Goal: Navigation & Orientation: Find specific page/section

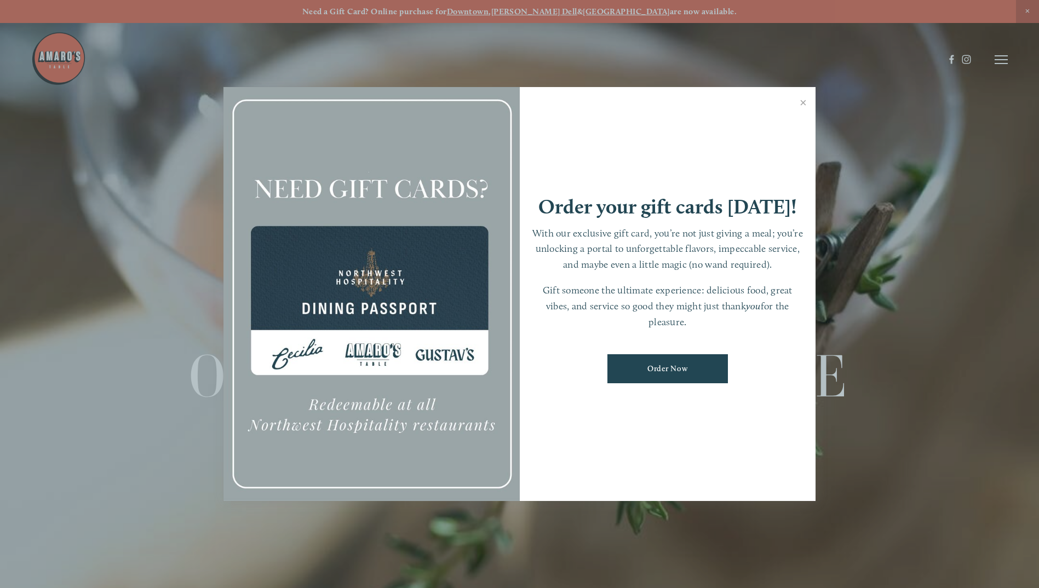
click at [803, 100] on link "Close" at bounding box center [802, 104] width 21 height 31
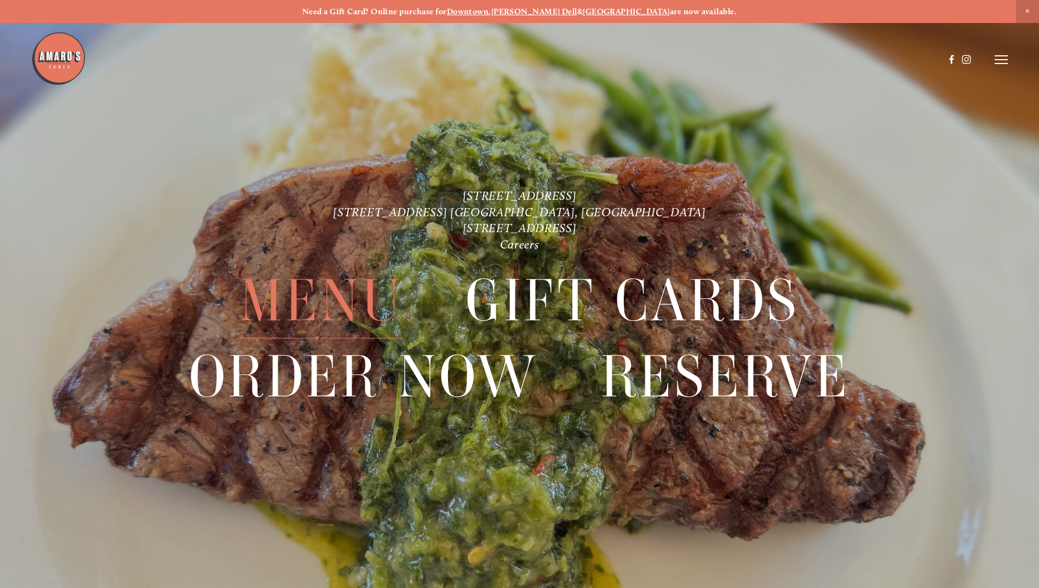
click at [345, 302] on span "Menu" at bounding box center [321, 300] width 163 height 75
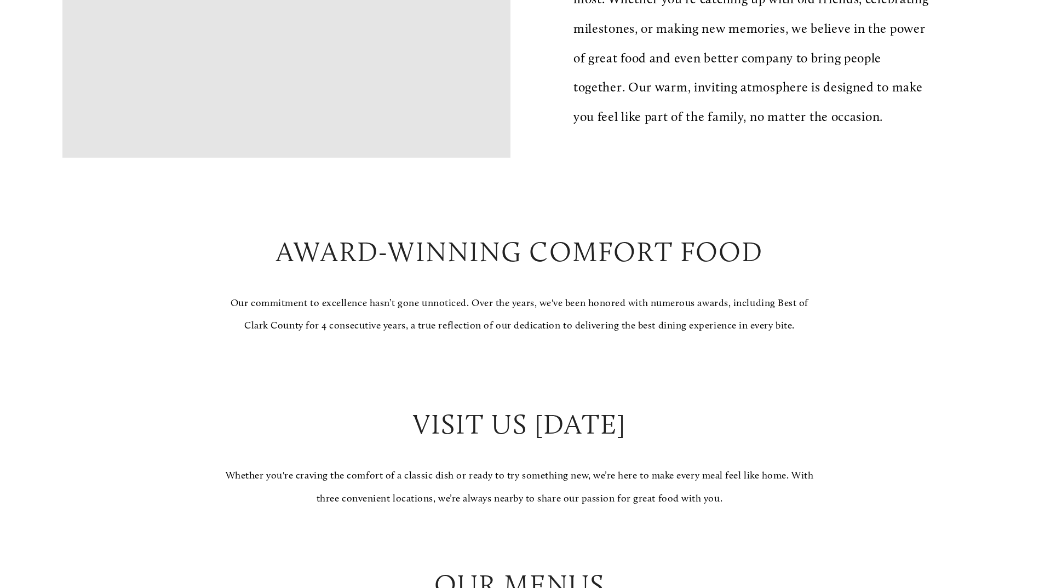
scroll to position [1095, 0]
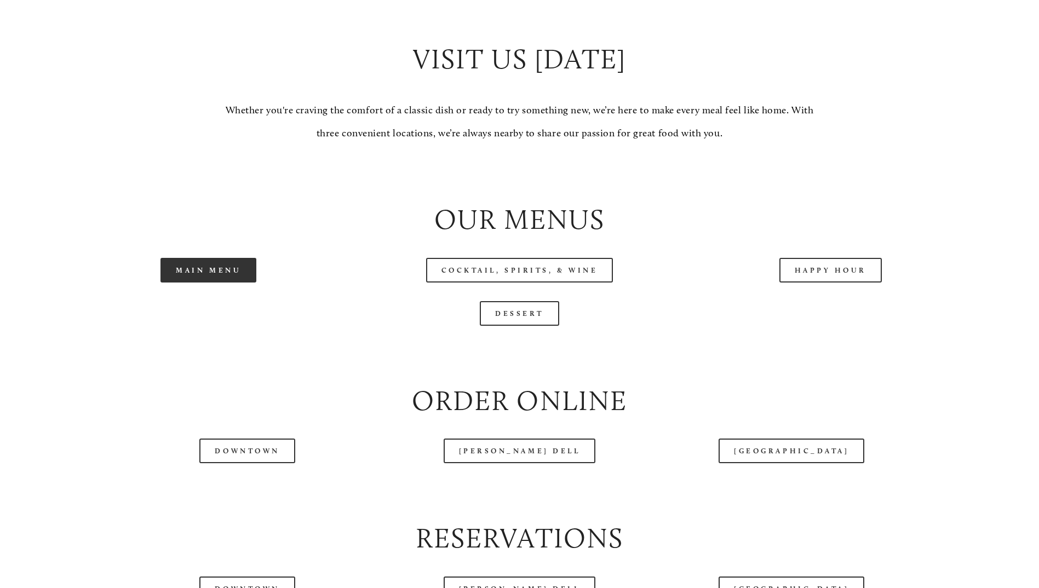
click at [226, 283] on link "Main Menu" at bounding box center [208, 270] width 96 height 25
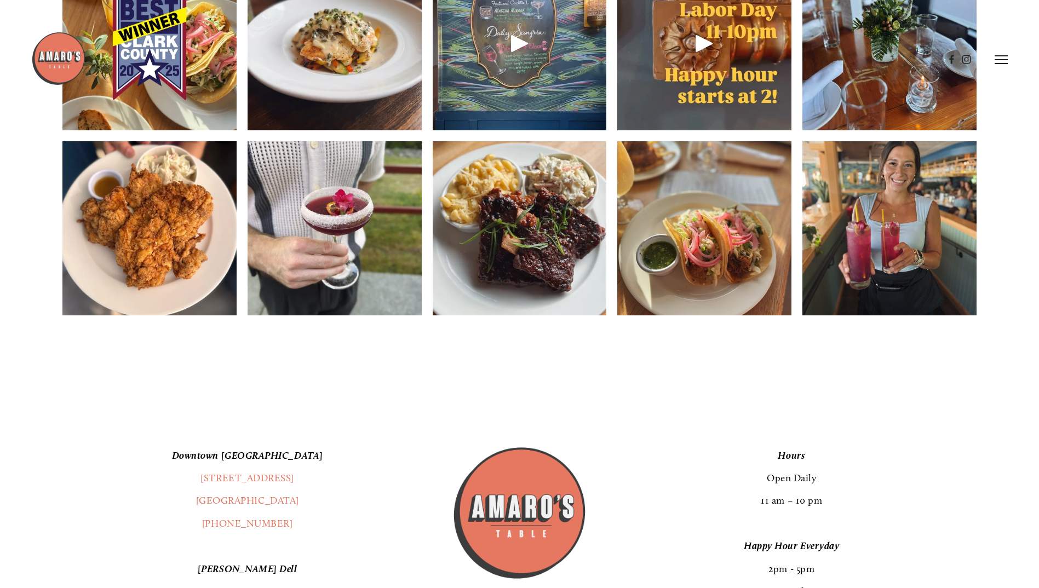
scroll to position [1461, 0]
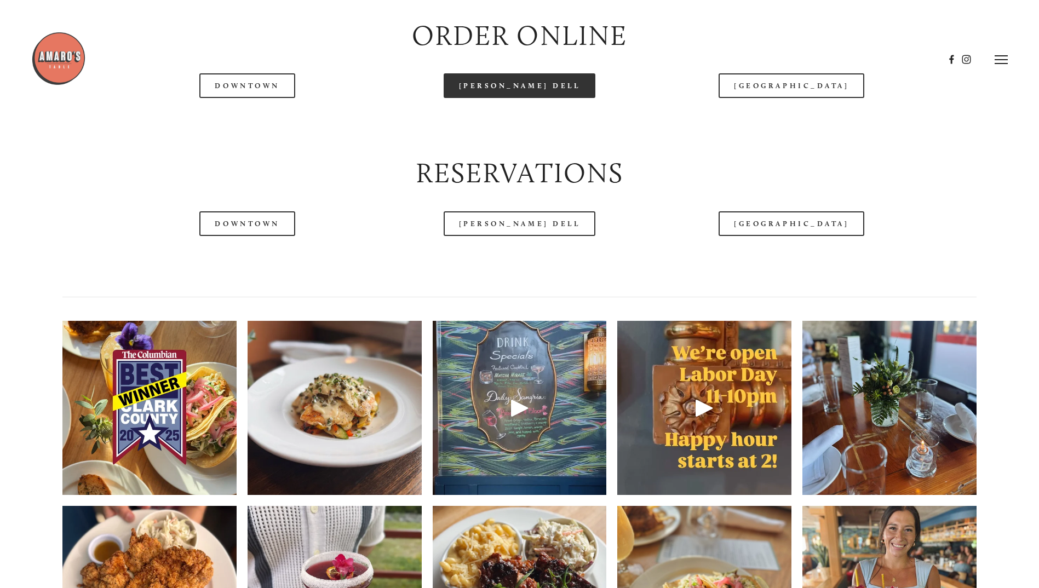
click at [545, 98] on link "[PERSON_NAME] Dell" at bounding box center [520, 85] width 152 height 25
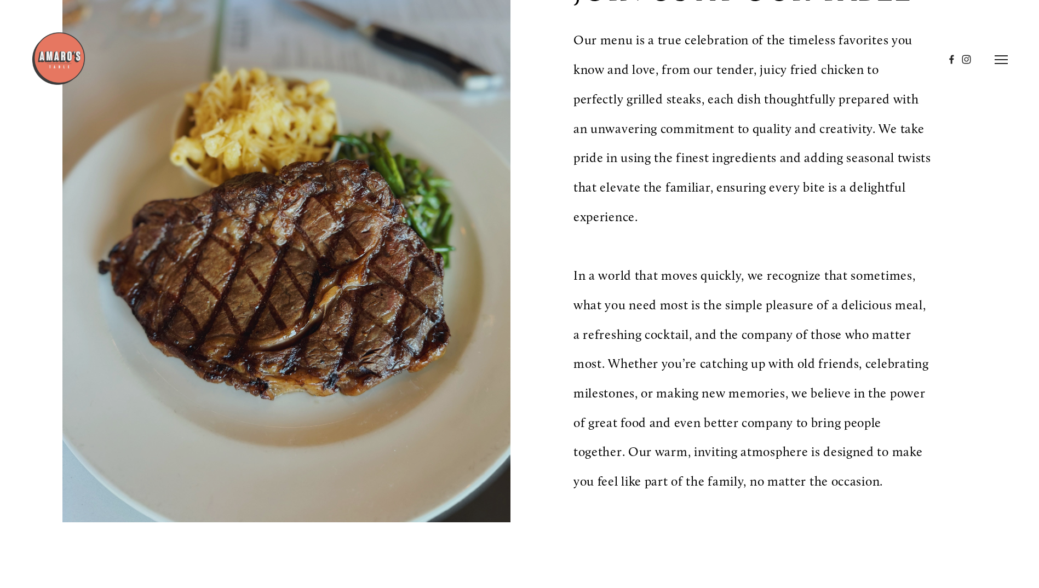
scroll to position [0, 0]
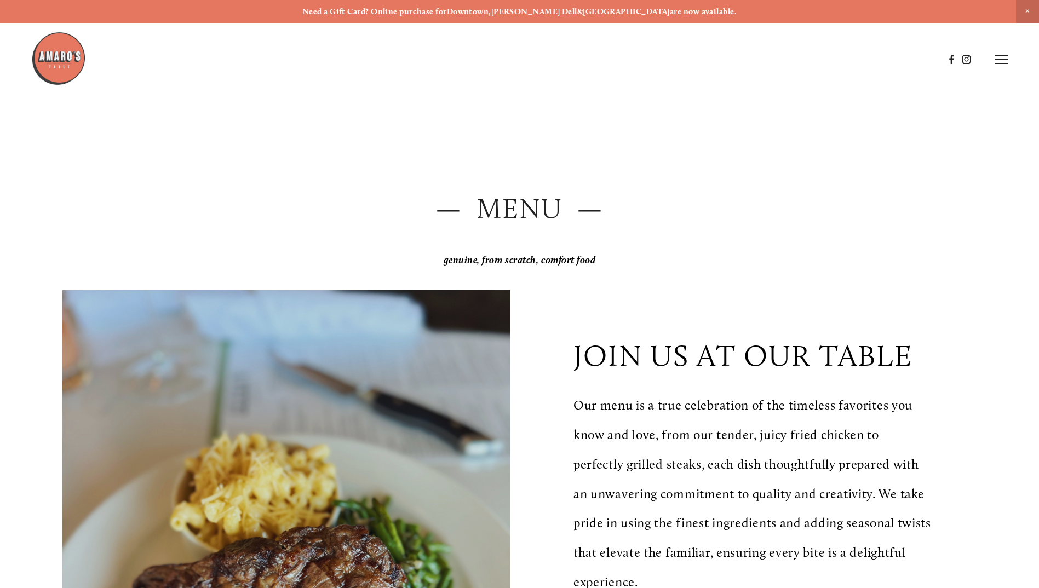
click at [1004, 66] on header "Menu Order Now Visit Gallery 0" at bounding box center [519, 59] width 977 height 119
click at [1001, 64] on line at bounding box center [1001, 64] width 13 height 0
click at [767, 59] on span "Menu" at bounding box center [772, 59] width 22 height 10
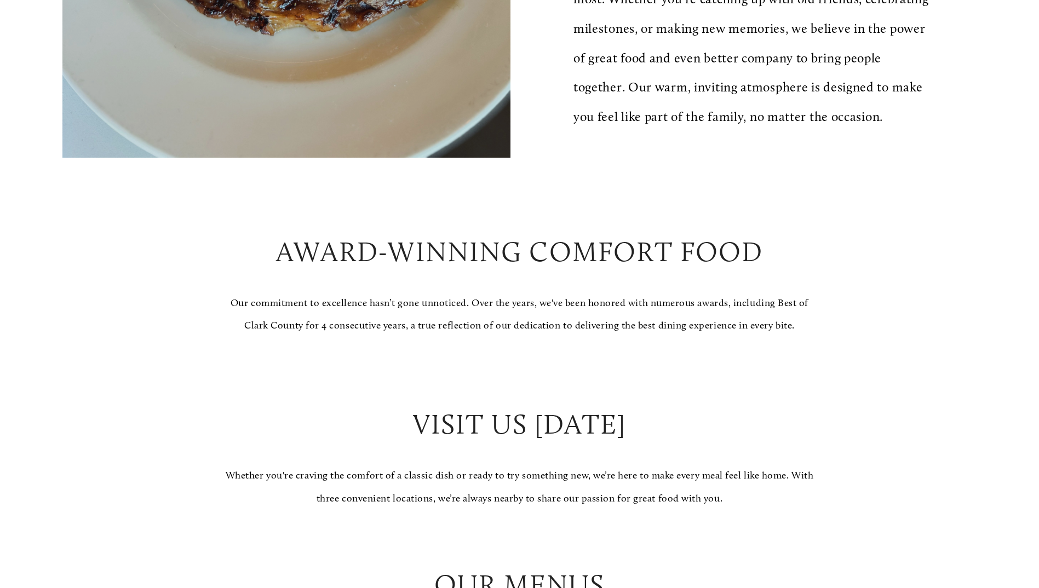
scroll to position [1095, 0]
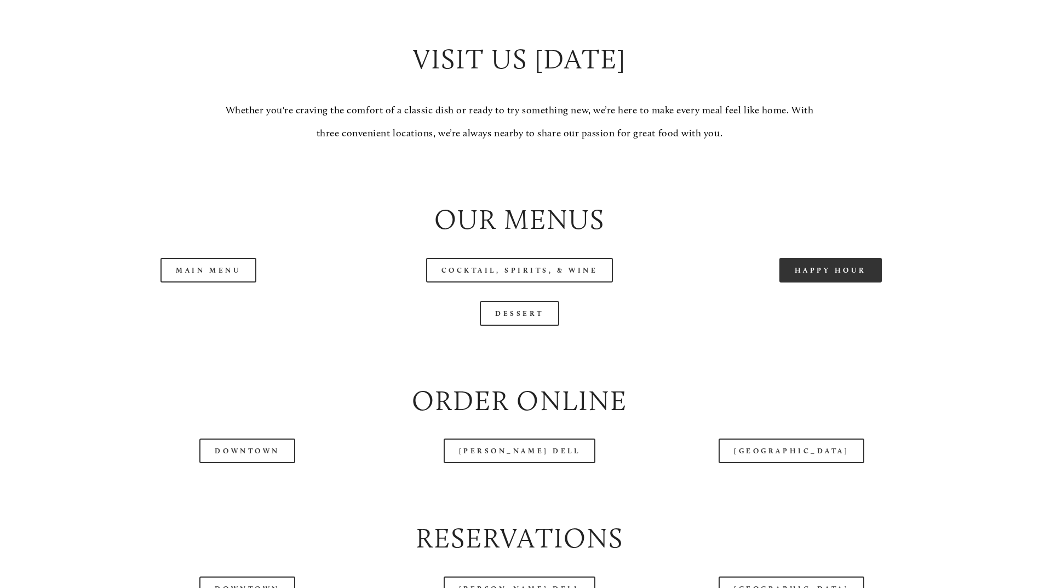
click at [800, 283] on link "Happy Hour" at bounding box center [830, 270] width 103 height 25
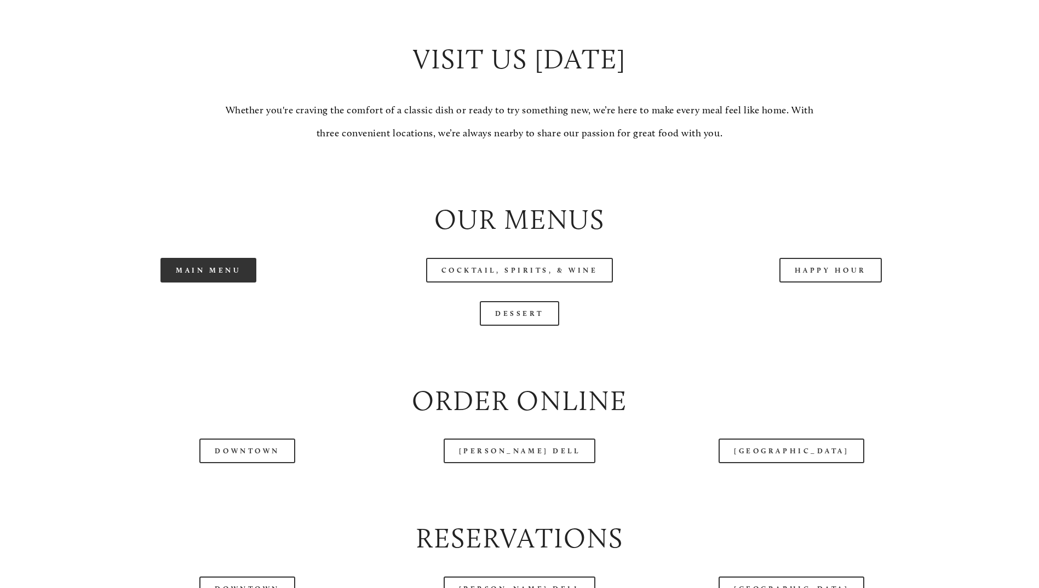
click at [243, 283] on link "Main Menu" at bounding box center [208, 270] width 96 height 25
